Goal: Find specific page/section: Find specific page/section

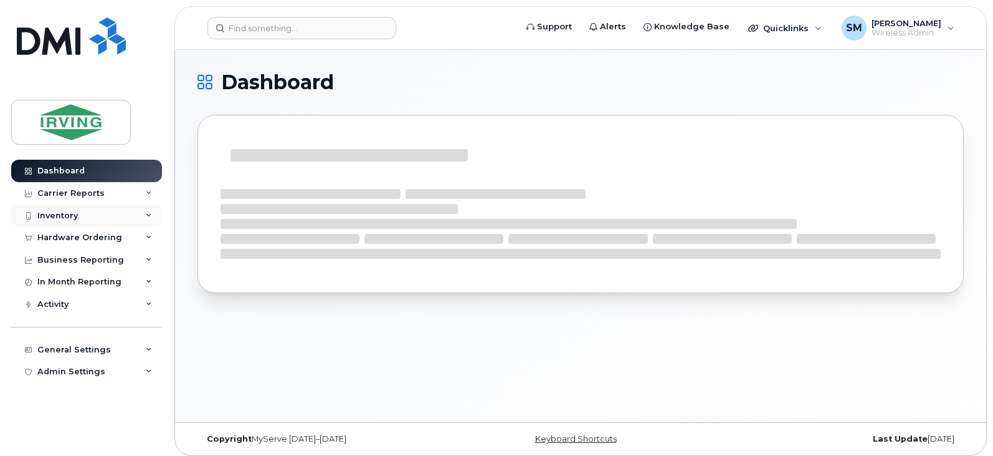
click at [100, 212] on div "Inventory" at bounding box center [86, 215] width 151 height 22
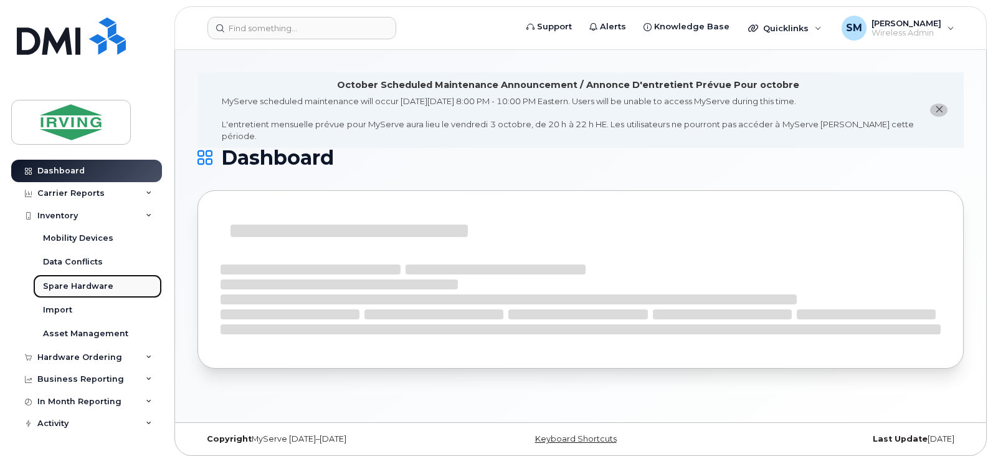
click at [100, 285] on div "Spare Hardware" at bounding box center [78, 285] width 70 height 11
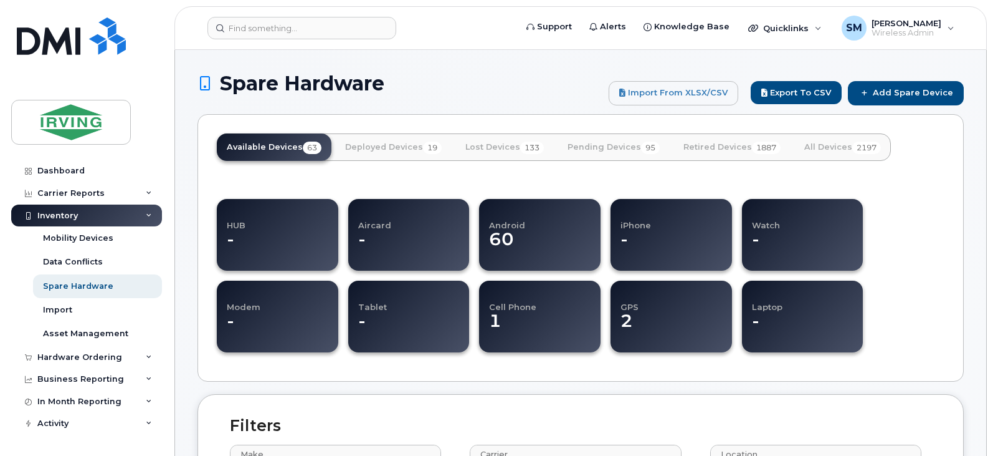
select select
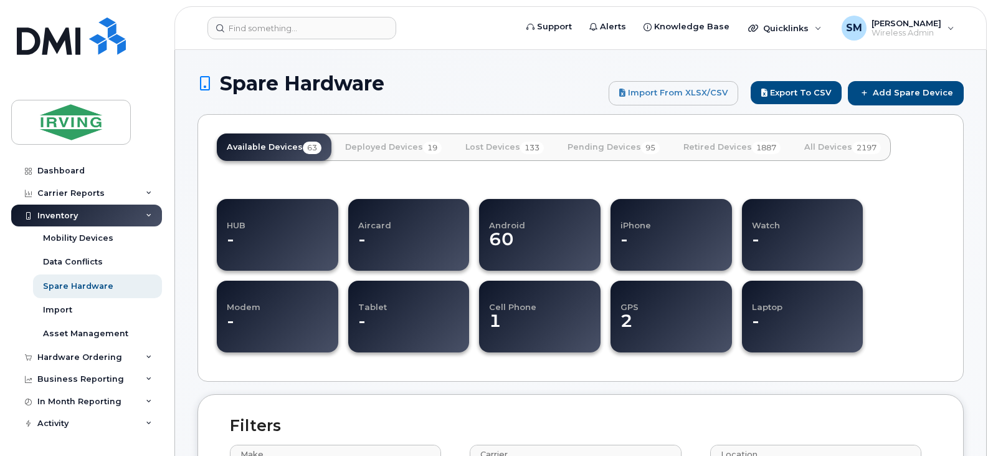
select select
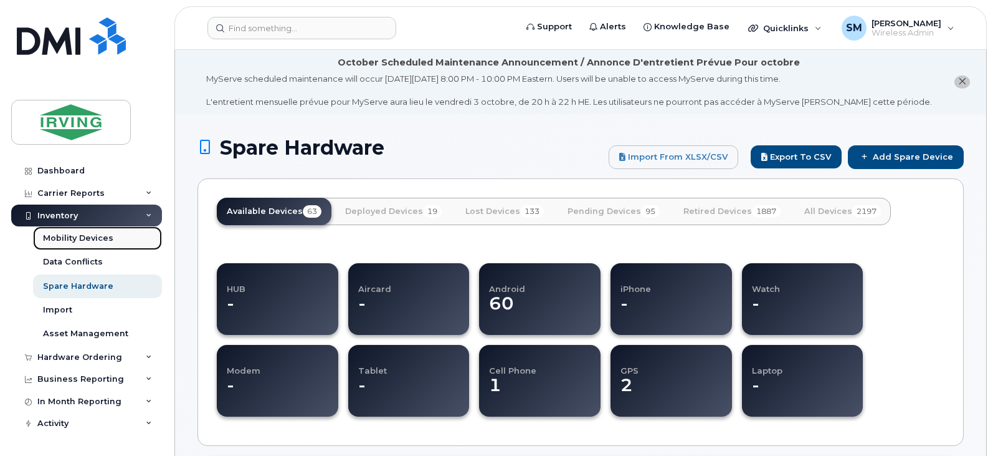
click at [98, 237] on div "Mobility Devices" at bounding box center [78, 237] width 70 height 11
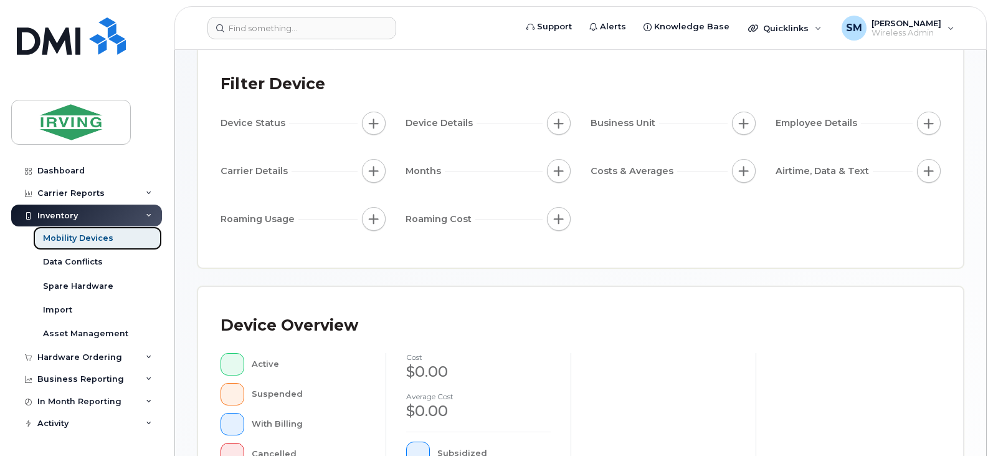
scroll to position [125, 0]
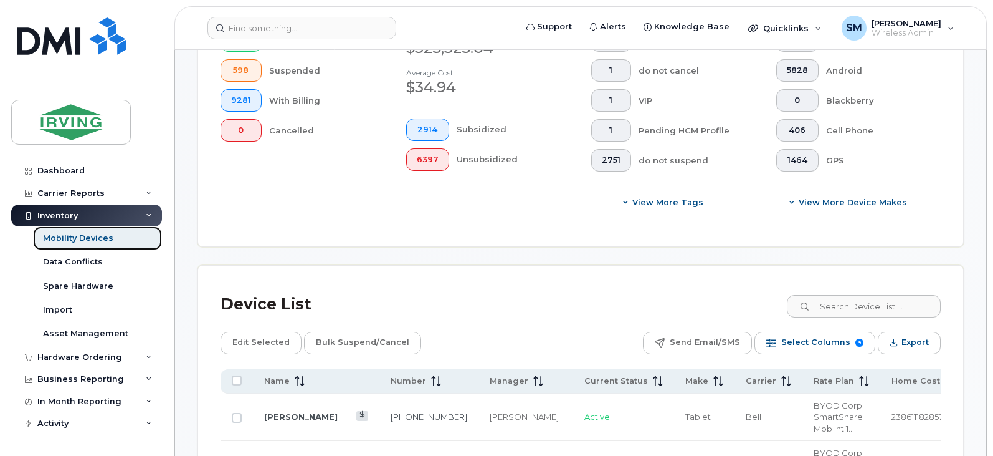
scroll to position [469, 0]
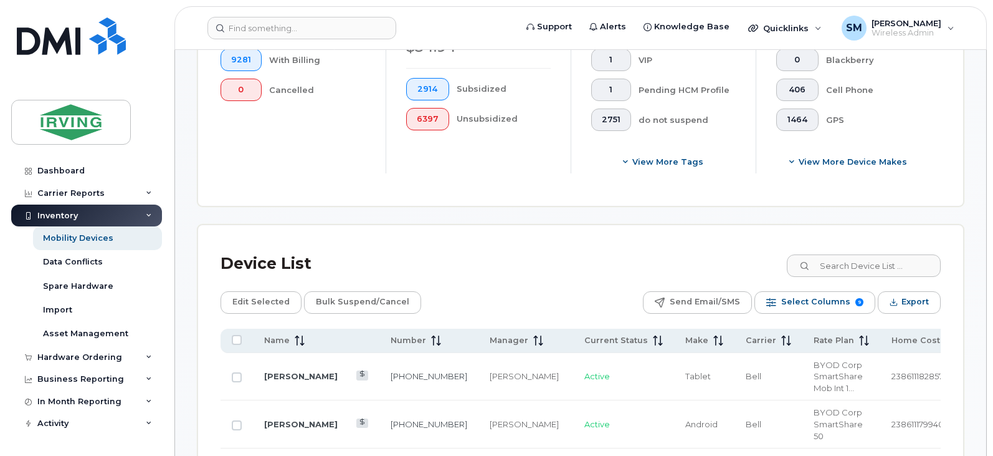
click at [131, 216] on div "Inventory" at bounding box center [86, 215] width 151 height 22
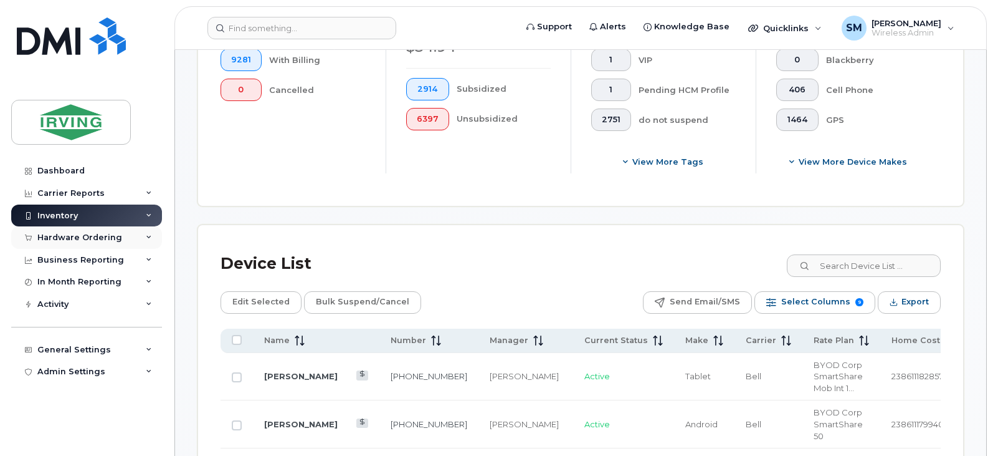
click at [133, 240] on div "Hardware Ordering" at bounding box center [86, 237] width 151 height 22
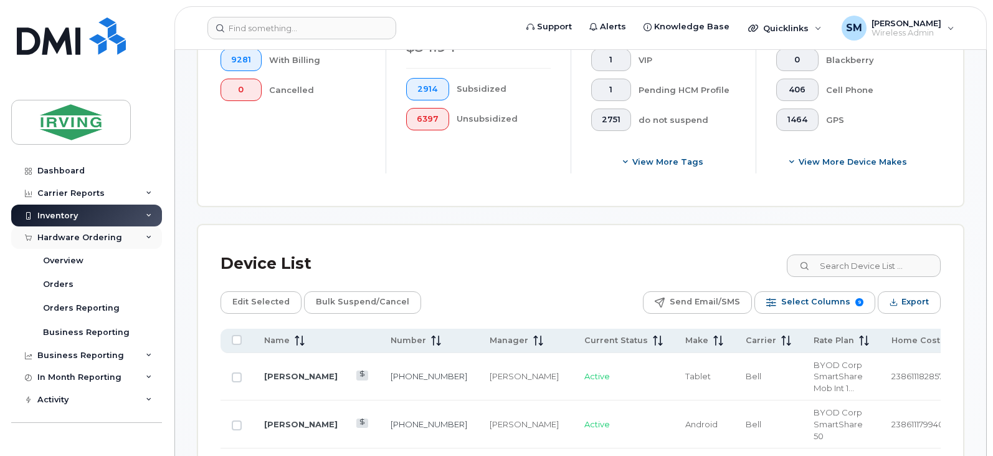
click at [122, 237] on div "Hardware Ordering" at bounding box center [86, 237] width 151 height 22
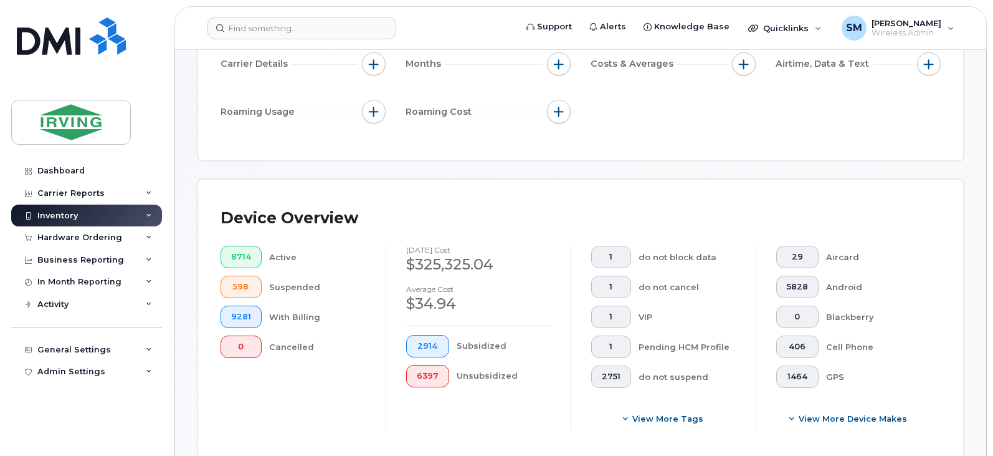
scroll to position [0, 0]
